Goal: Check status: Check status

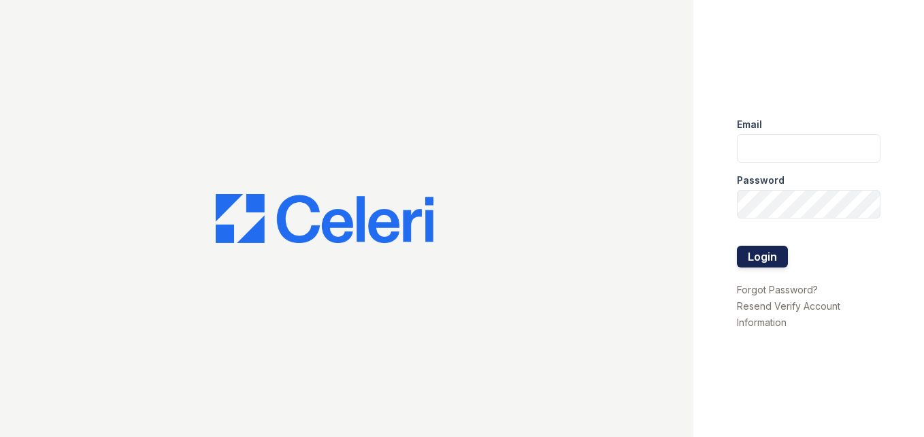
type input "[DOMAIN_NAME][EMAIL_ADDRESS][DOMAIN_NAME]"
click at [752, 258] on button "Login" at bounding box center [762, 257] width 51 height 22
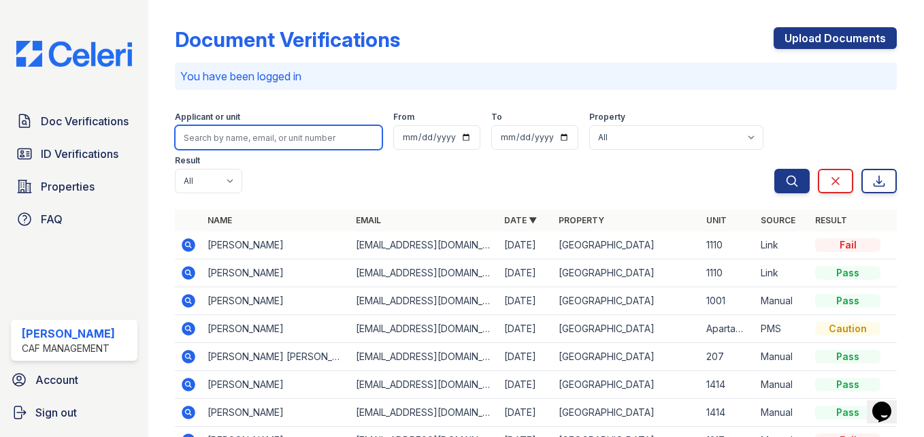
drag, startPoint x: 239, startPoint y: 144, endPoint x: 231, endPoint y: 141, distance: 7.8
click at [238, 144] on input "search" at bounding box center [278, 137] width 207 height 24
type input "EDIEER"
click at [774, 169] on button "Search" at bounding box center [791, 181] width 35 height 24
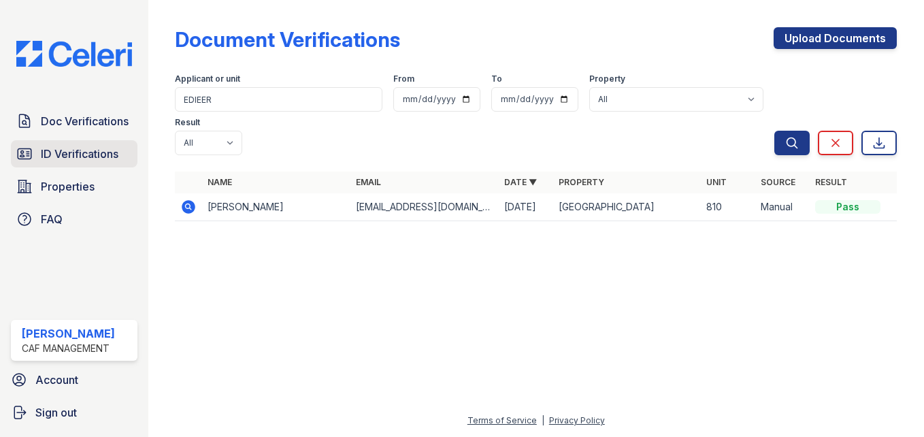
click at [90, 160] on span "ID Verifications" at bounding box center [80, 154] width 78 height 16
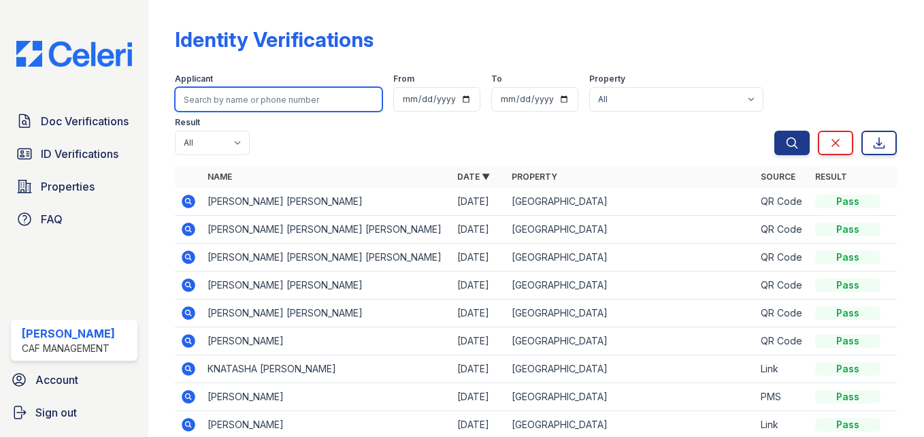
click at [234, 105] on input "search" at bounding box center [278, 99] width 207 height 24
type input "[PERSON_NAME]\"
click at [774, 131] on button "Search" at bounding box center [791, 143] width 35 height 24
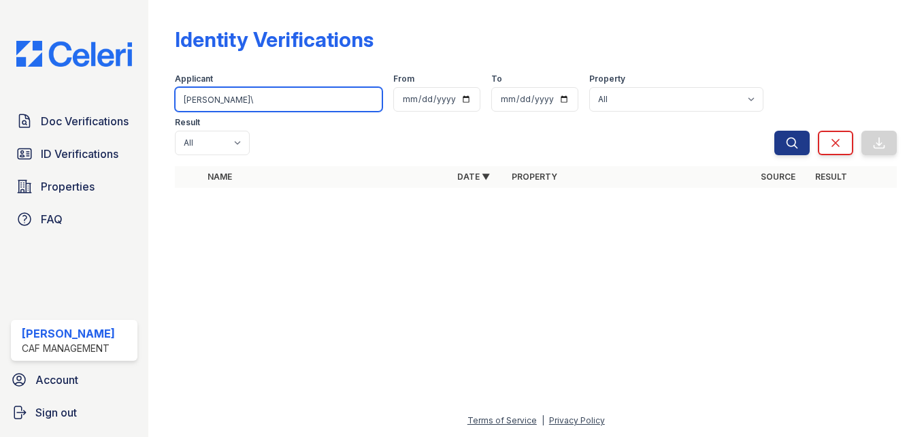
click at [242, 99] on input "[PERSON_NAME]\" at bounding box center [278, 99] width 207 height 24
type input "[PERSON_NAME]"
click at [774, 131] on button "Search" at bounding box center [791, 143] width 35 height 24
drag, startPoint x: 213, startPoint y: 99, endPoint x: 112, endPoint y: 110, distance: 101.2
click at [112, 110] on div "Doc Verifications ID Verifications Properties FAQ [PERSON_NAME] CAF Management …" at bounding box center [462, 218] width 924 height 437
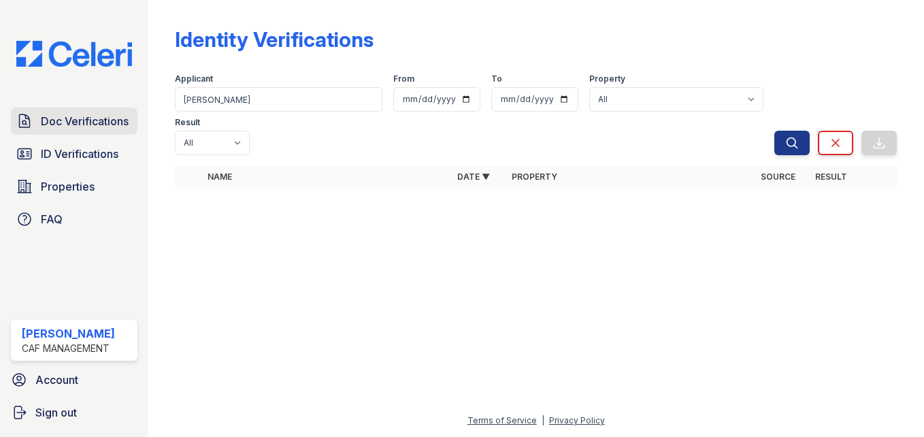
click at [86, 124] on span "Doc Verifications" at bounding box center [85, 121] width 88 height 16
